Goal: Task Accomplishment & Management: Manage account settings

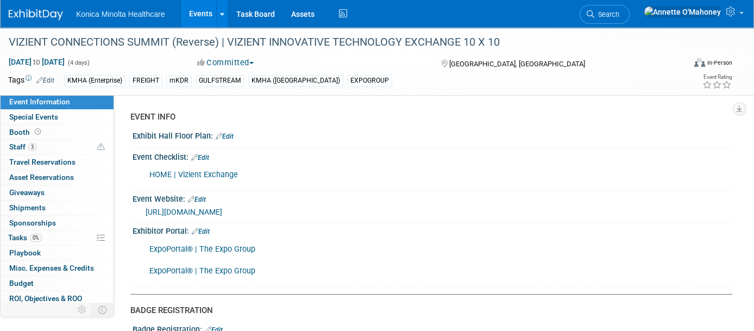
click at [197, 13] on link "Events" at bounding box center [201, 13] width 40 height 27
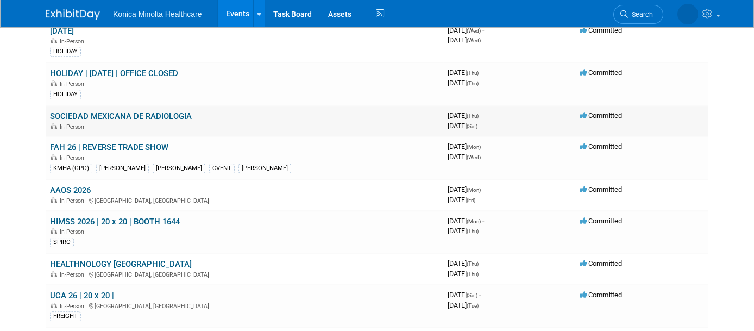
scroll to position [1087, 0]
click at [75, 185] on link "AAOS 2026" at bounding box center [70, 190] width 41 height 10
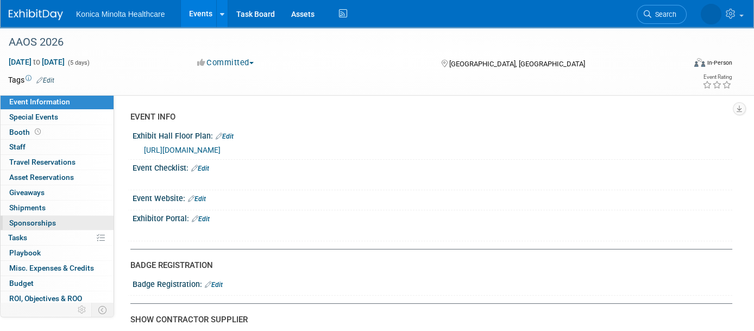
click at [44, 227] on link "0 Sponsorships 0" at bounding box center [57, 223] width 113 height 15
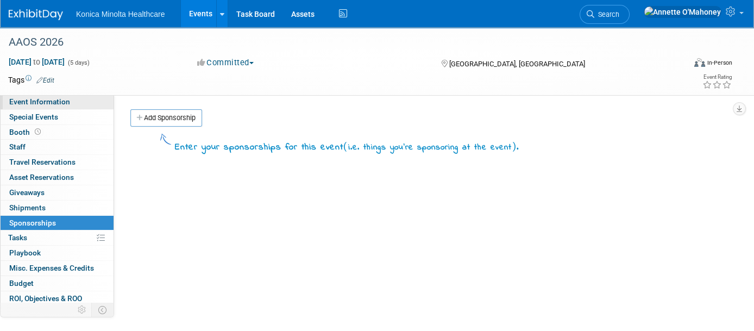
click at [43, 101] on span "Event Information" at bounding box center [39, 101] width 61 height 9
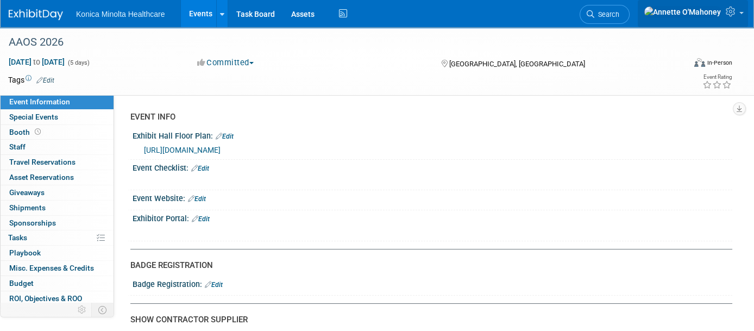
click at [734, 11] on icon at bounding box center [732, 12] width 12 height 10
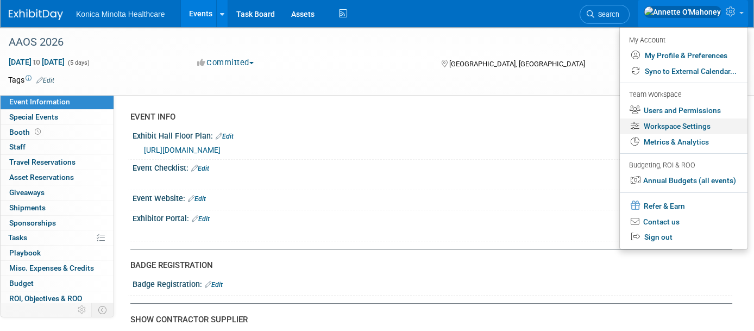
click at [694, 126] on link "Workspace Settings" at bounding box center [684, 126] width 128 height 16
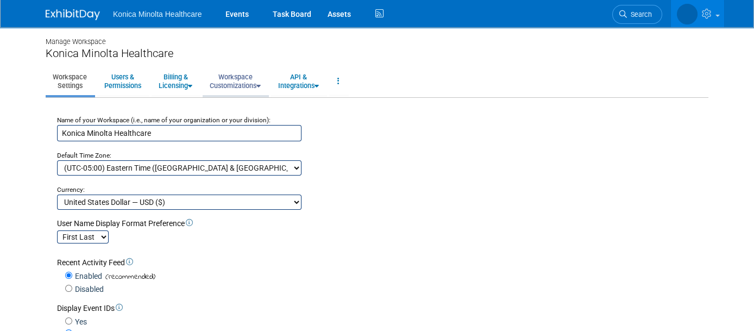
click at [243, 79] on link "Workspace Customizations" at bounding box center [235, 81] width 65 height 27
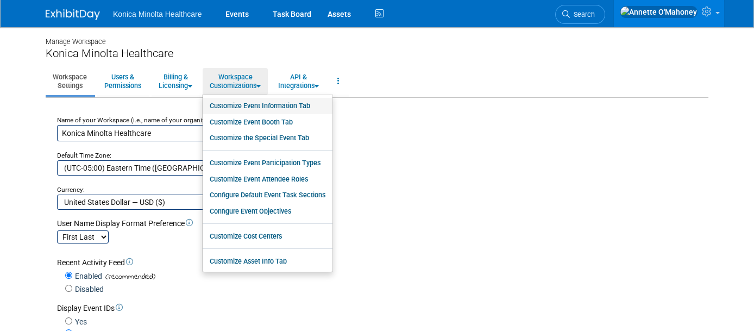
click at [271, 104] on link "Customize Event Information Tab" at bounding box center [268, 106] width 130 height 16
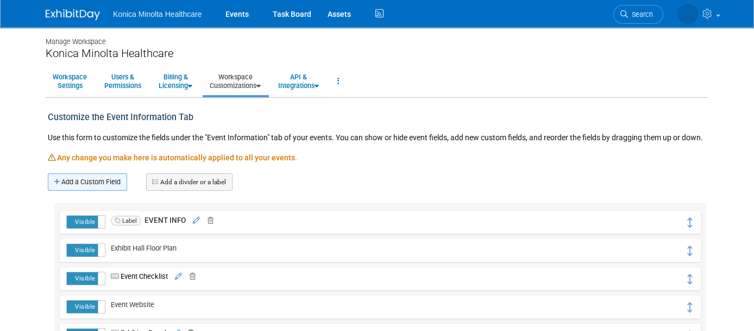
click at [86, 184] on link "Add a Custom Field" at bounding box center [87, 181] width 79 height 17
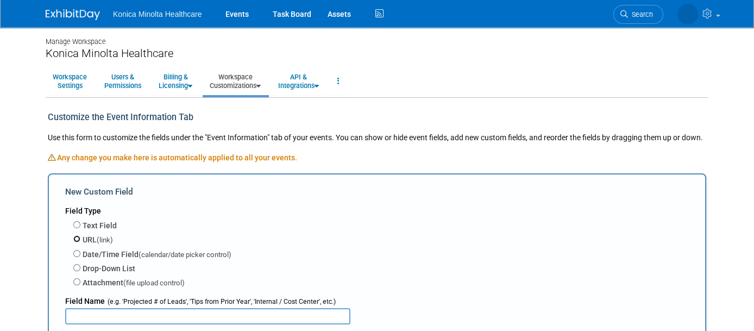
click at [73, 236] on input "URL (link)" at bounding box center [76, 238] width 7 height 7
radio input "true"
click at [115, 308] on input "text" at bounding box center [207, 316] width 285 height 16
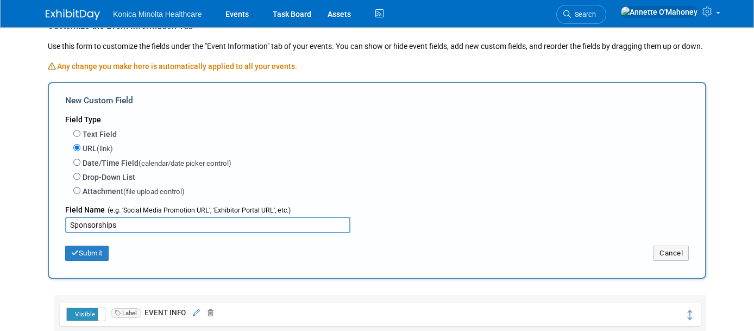
scroll to position [272, 0]
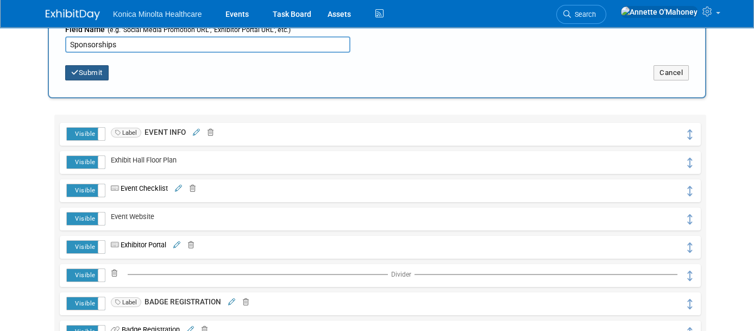
type input "Sponsorships"
click at [87, 71] on button "Submit" at bounding box center [86, 72] width 43 height 15
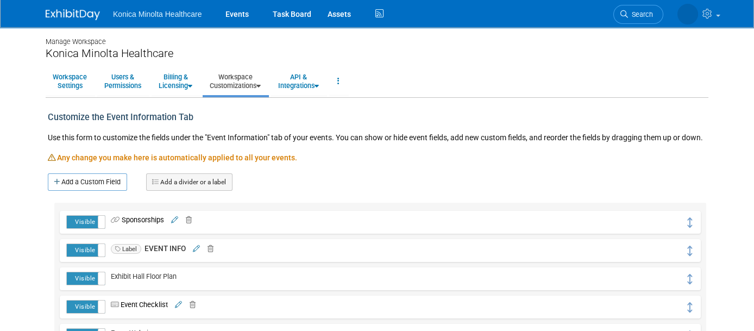
scroll to position [68, 0]
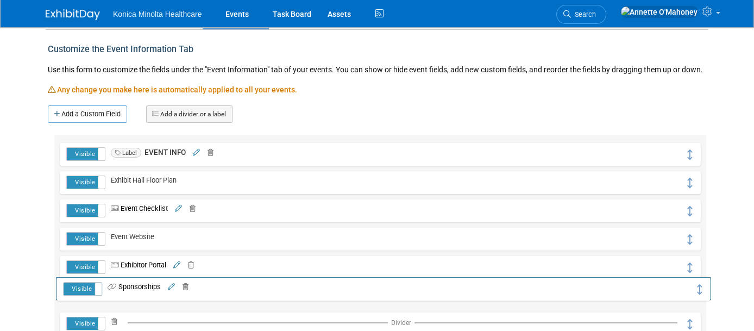
drag, startPoint x: 699, startPoint y: 150, endPoint x: 702, endPoint y: 285, distance: 134.8
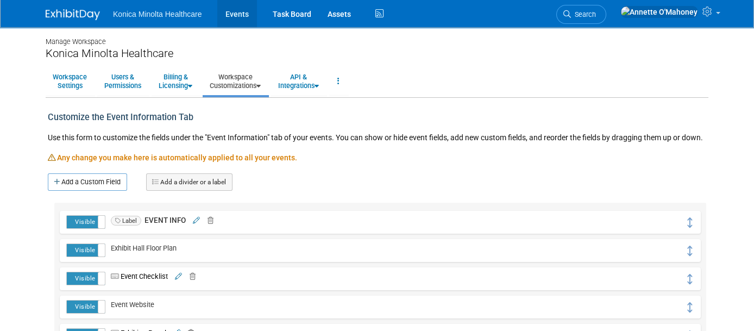
click at [229, 9] on link "Events" at bounding box center [237, 13] width 40 height 27
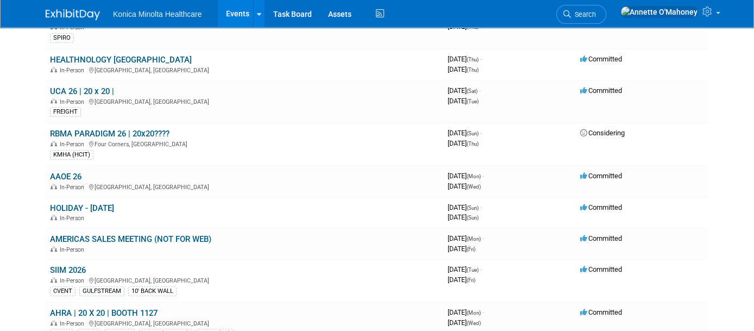
scroll to position [1359, 0]
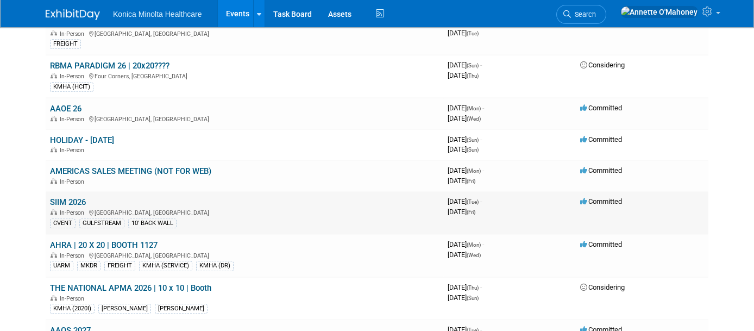
click at [57, 197] on link "SIIM 2026" at bounding box center [68, 202] width 36 height 10
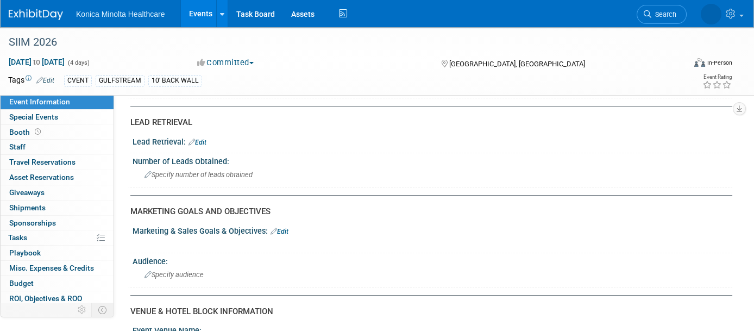
scroll to position [543, 0]
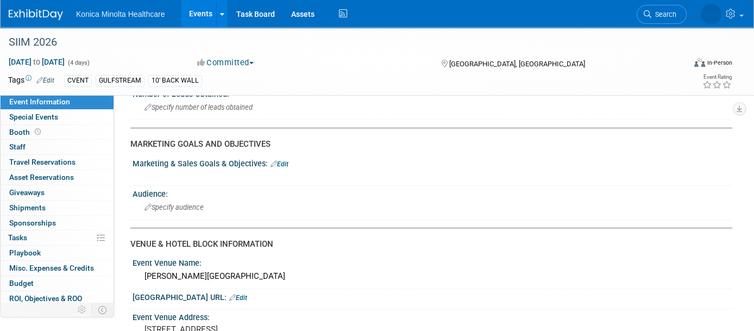
click at [205, 19] on link "Events" at bounding box center [201, 13] width 40 height 27
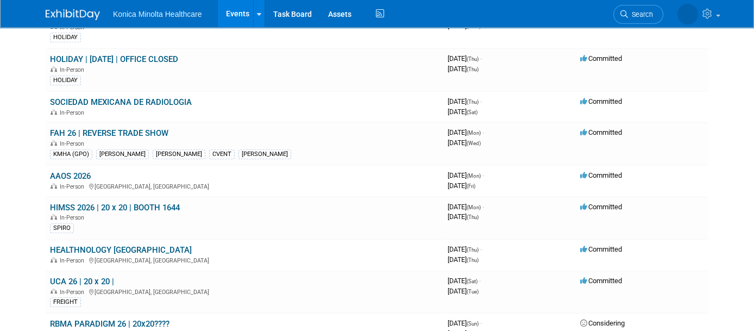
scroll to position [1155, 0]
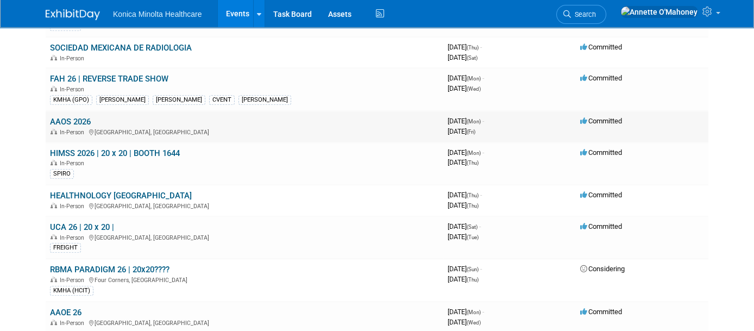
click at [77, 117] on link "AAOS 2026" at bounding box center [70, 122] width 41 height 10
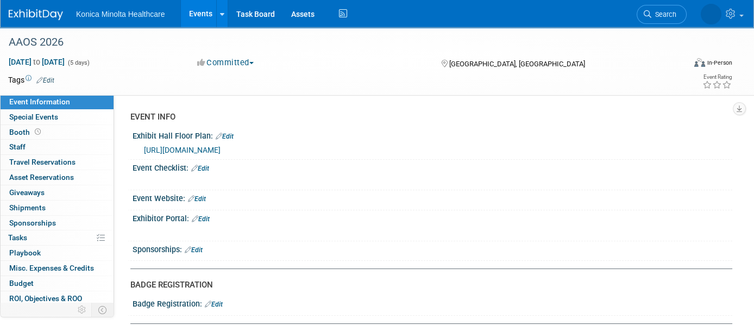
click at [197, 254] on link "Edit" at bounding box center [194, 250] width 18 height 8
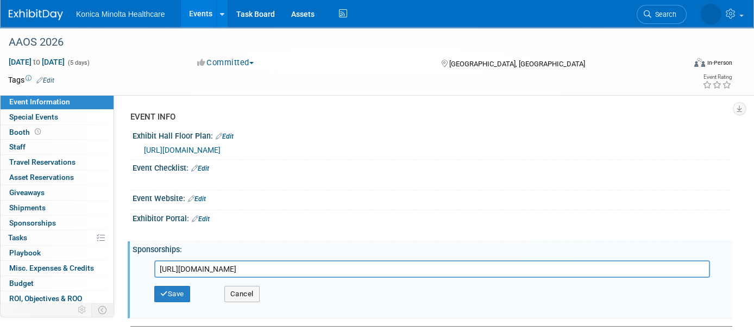
scroll to position [0, 707]
type input "[URL][DOMAIN_NAME]"
click at [179, 302] on button "Save" at bounding box center [172, 294] width 36 height 16
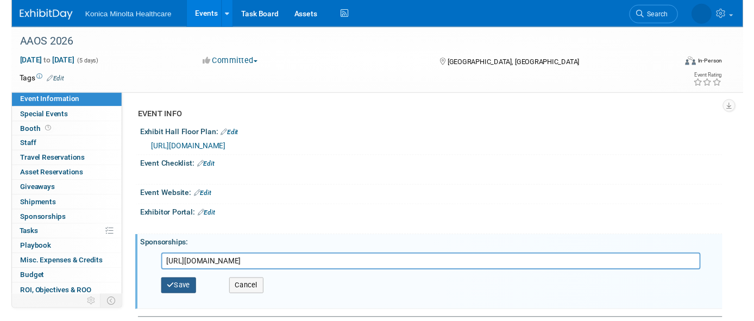
scroll to position [0, 0]
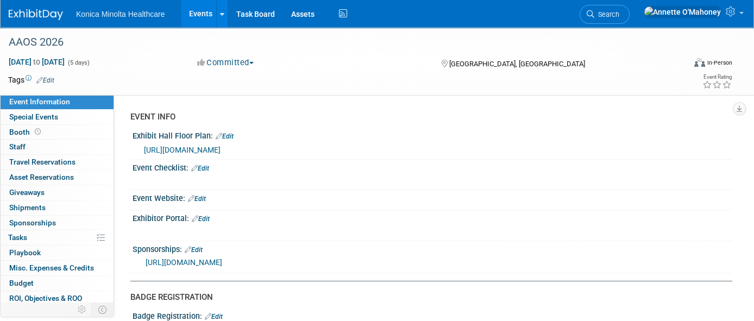
click at [222, 267] on link "https://form.jotform.com/91684404641155?utm_campaign=11377846-Exhibits%20-%20Pr…" at bounding box center [184, 262] width 77 height 9
